Goal: Information Seeking & Learning: Learn about a topic

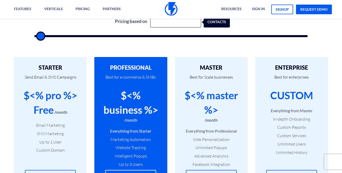
scroll to position [157, 0]
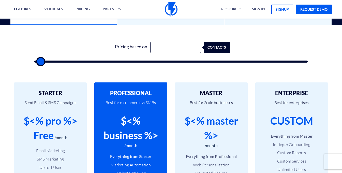
drag, startPoint x: 52, startPoint y: 66, endPoint x: 47, endPoint y: 65, distance: 5.1
click at [52, 66] on div "Pricing based on contacts" at bounding box center [171, 51] width 284 height 44
drag, startPoint x: 41, startPoint y: 64, endPoint x: 52, endPoint y: 63, distance: 11.0
type input "5000"
click at [51, 63] on input "range" at bounding box center [171, 62] width 274 height 2
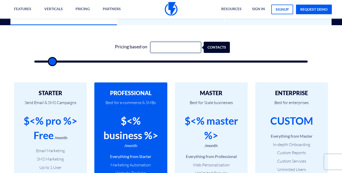
click at [179, 46] on input "text" at bounding box center [175, 47] width 51 height 11
type input "10000"
click at [173, 56] on form "Pricing based on 10000 contacts" at bounding box center [171, 52] width 274 height 21
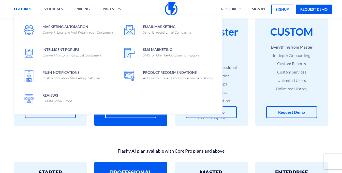
scroll to position [237, 0]
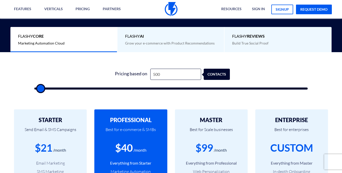
scroll to position [127, 0]
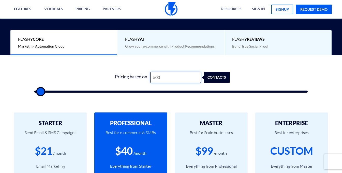
click at [175, 78] on input "500" at bounding box center [175, 77] width 51 height 11
type input "5,001"
type input "5000"
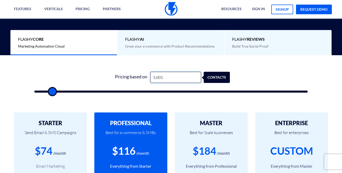
type input "50,010"
type input "50000"
type input "250,000"
type input "100000"
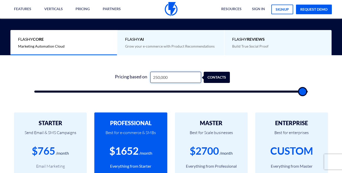
type input "25,000"
type input "25000"
type input "2,500"
type input "2500"
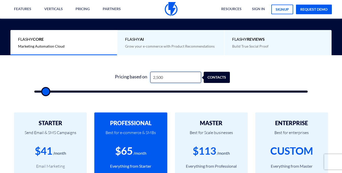
type input "250"
type input "500"
type input "25"
type input "500"
type input "2"
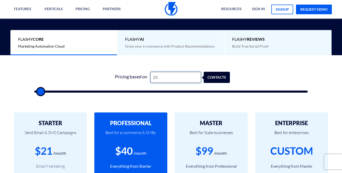
type input "500"
type input "1"
type input "500"
type input "10"
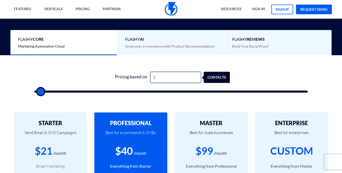
type input "500"
type input "100"
type input "500"
type input "1,000"
type input "1000"
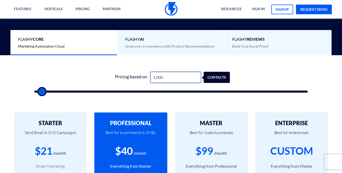
type input "10,000"
type input "10000"
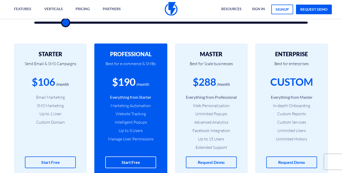
scroll to position [196, 0]
type input "10,000"
click at [115, 81] on div "$190" at bounding box center [123, 82] width 23 height 15
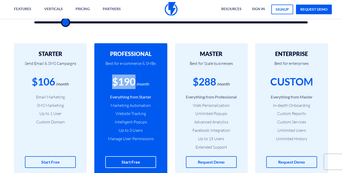
drag, startPoint x: 112, startPoint y: 81, endPoint x: 133, endPoint y: 81, distance: 21.1
click at [134, 80] on div "$190" at bounding box center [123, 82] width 23 height 15
copy div "$190"
click at [194, 41] on div "STARTER Send Email & SMS Campaigns $106 /month Email Marketing SMS Marketing Up…" at bounding box center [171, 109] width 342 height 153
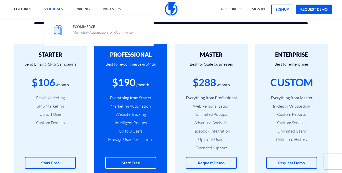
scroll to position [195, 0]
